Goal: Obtain resource: Obtain resource

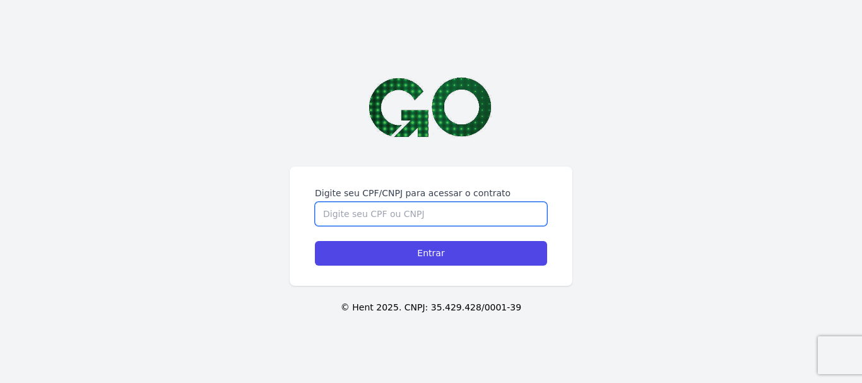
click at [383, 215] on input "Digite seu CPF/CNPJ para acessar o contrato" at bounding box center [431, 214] width 232 height 24
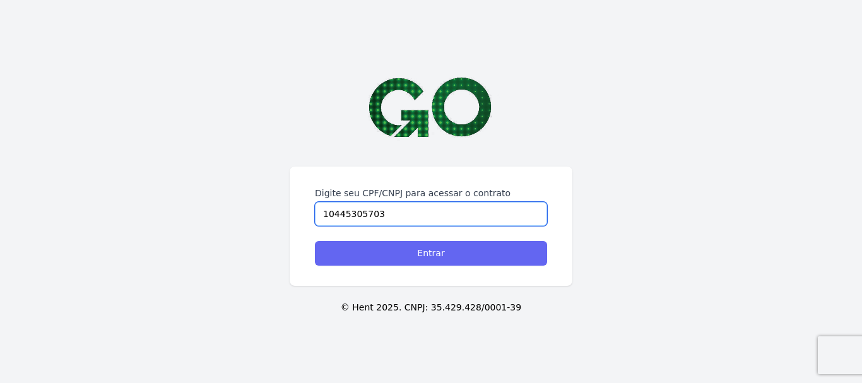
type input "10445305703"
click at [426, 257] on input "Entrar" at bounding box center [431, 253] width 232 height 25
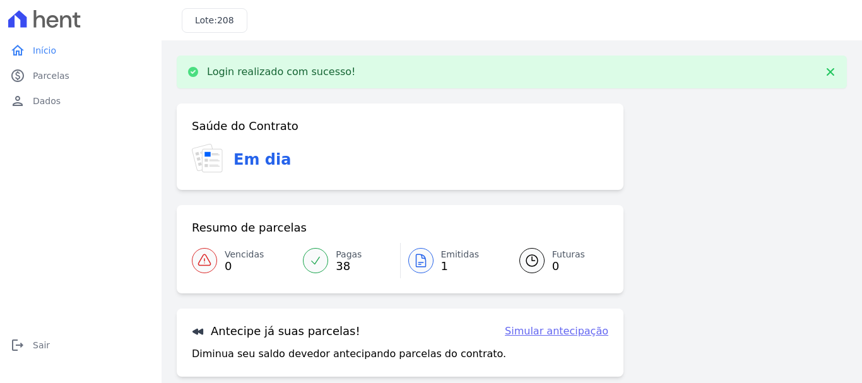
click at [424, 260] on icon at bounding box center [420, 260] width 15 height 15
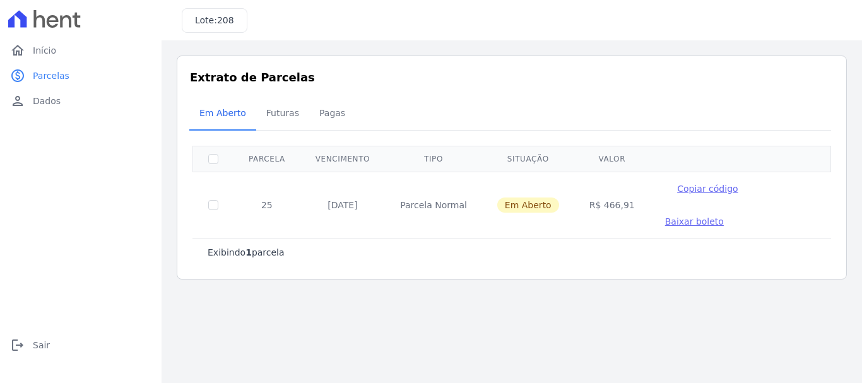
click at [724, 216] on span "Baixar boleto" at bounding box center [694, 221] width 59 height 10
